Goal: Task Accomplishment & Management: Use online tool/utility

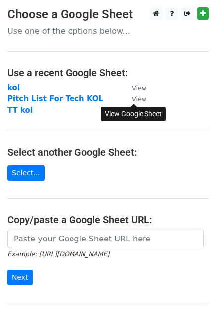
click at [132, 98] on small "View" at bounding box center [139, 99] width 15 height 7
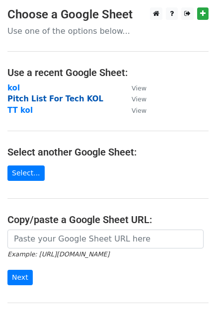
click at [65, 95] on strong "Pitch List For Tech KOL" at bounding box center [55, 99] width 96 height 9
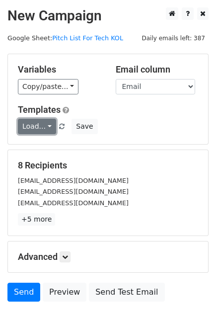
click at [49, 124] on link "Load..." at bounding box center [37, 126] width 38 height 15
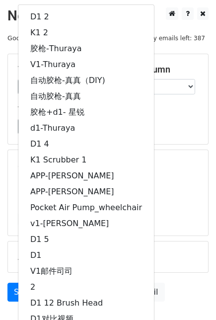
click at [184, 130] on div "Load... D1 2 K1 2 胶枪-Thuraya V1-Thuraya 自动胶枪-真真（DIY) 自动胶枪-真真 胶枪+d1- 星锐 d1-Thura…" at bounding box center [108, 126] width 196 height 15
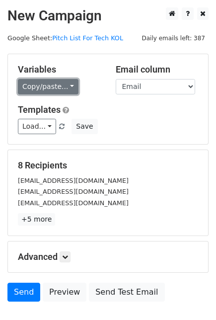
click at [69, 87] on link "Copy/paste..." at bounding box center [48, 86] width 61 height 15
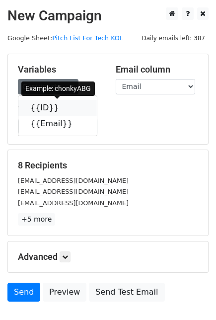
drag, startPoint x: 58, startPoint y: 108, endPoint x: 7, endPoint y: 115, distance: 51.2
click at [62, 108] on icon at bounding box center [66, 108] width 8 height 8
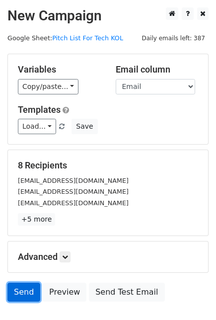
click at [17, 287] on link "Send" at bounding box center [23, 292] width 33 height 19
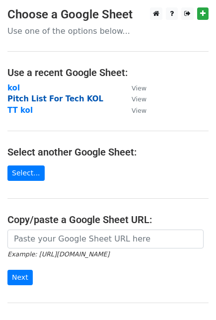
click at [40, 99] on strong "Pitch List For Tech KOL" at bounding box center [55, 99] width 96 height 9
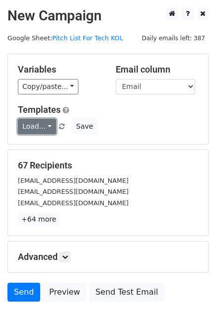
click at [48, 123] on link "Load..." at bounding box center [37, 126] width 38 height 15
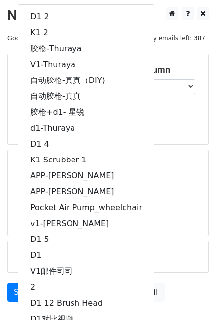
click at [194, 167] on h5 "67 Recipients" at bounding box center [108, 165] width 181 height 11
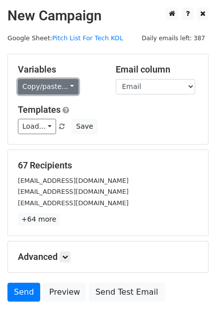
click at [68, 85] on link "Copy/paste..." at bounding box center [48, 86] width 61 height 15
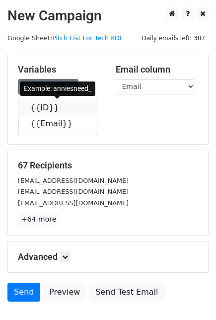
click at [62, 104] on icon at bounding box center [66, 108] width 8 height 8
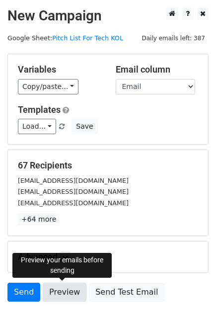
click at [65, 292] on link "Preview" at bounding box center [65, 292] width 44 height 19
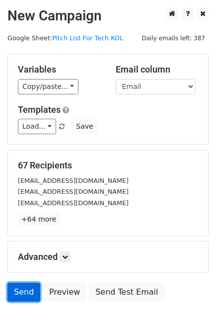
click at [16, 291] on link "Send" at bounding box center [23, 292] width 33 height 19
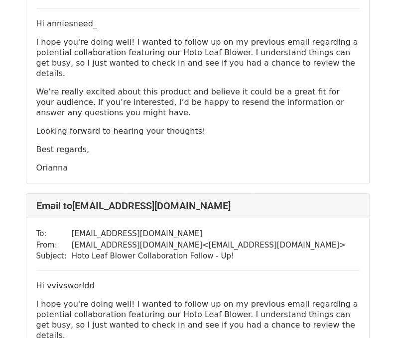
scroll to position [199, 0]
